Goal: Browse casually: Explore the website without a specific task or goal

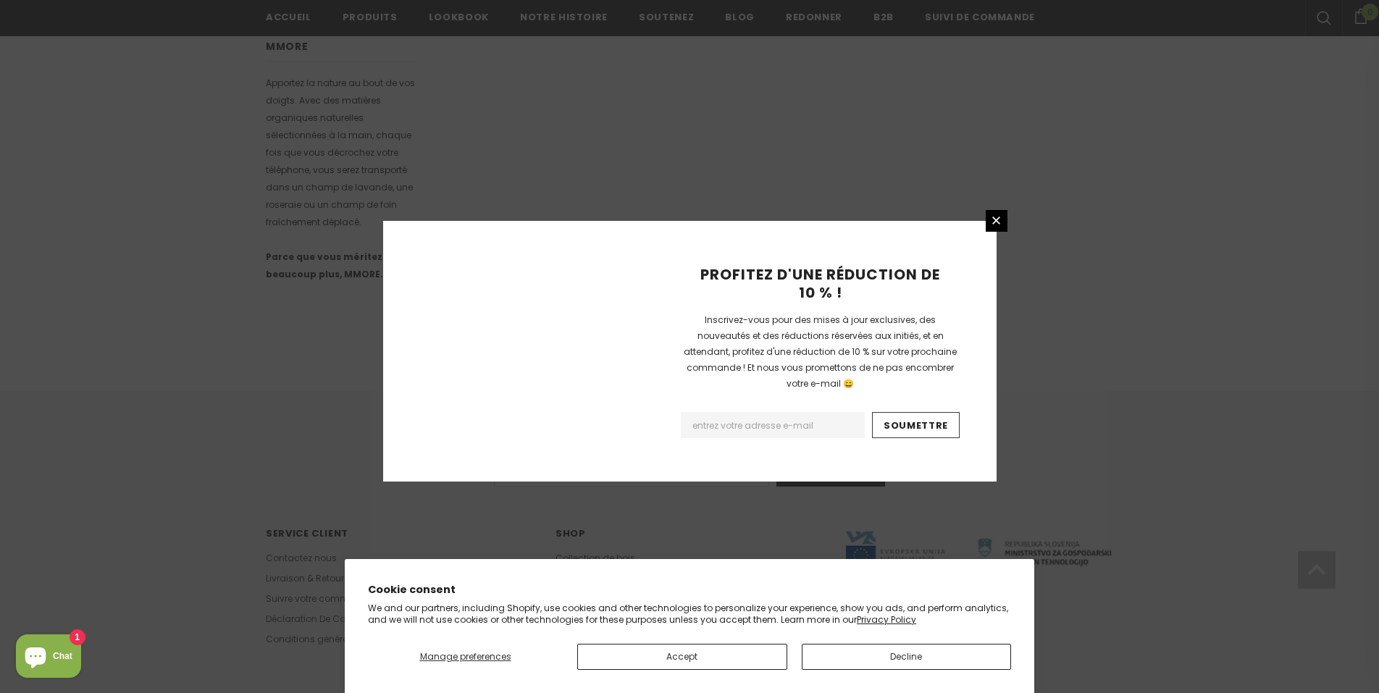
scroll to position [827, 0]
